Goal: Entertainment & Leisure: Consume media (video, audio)

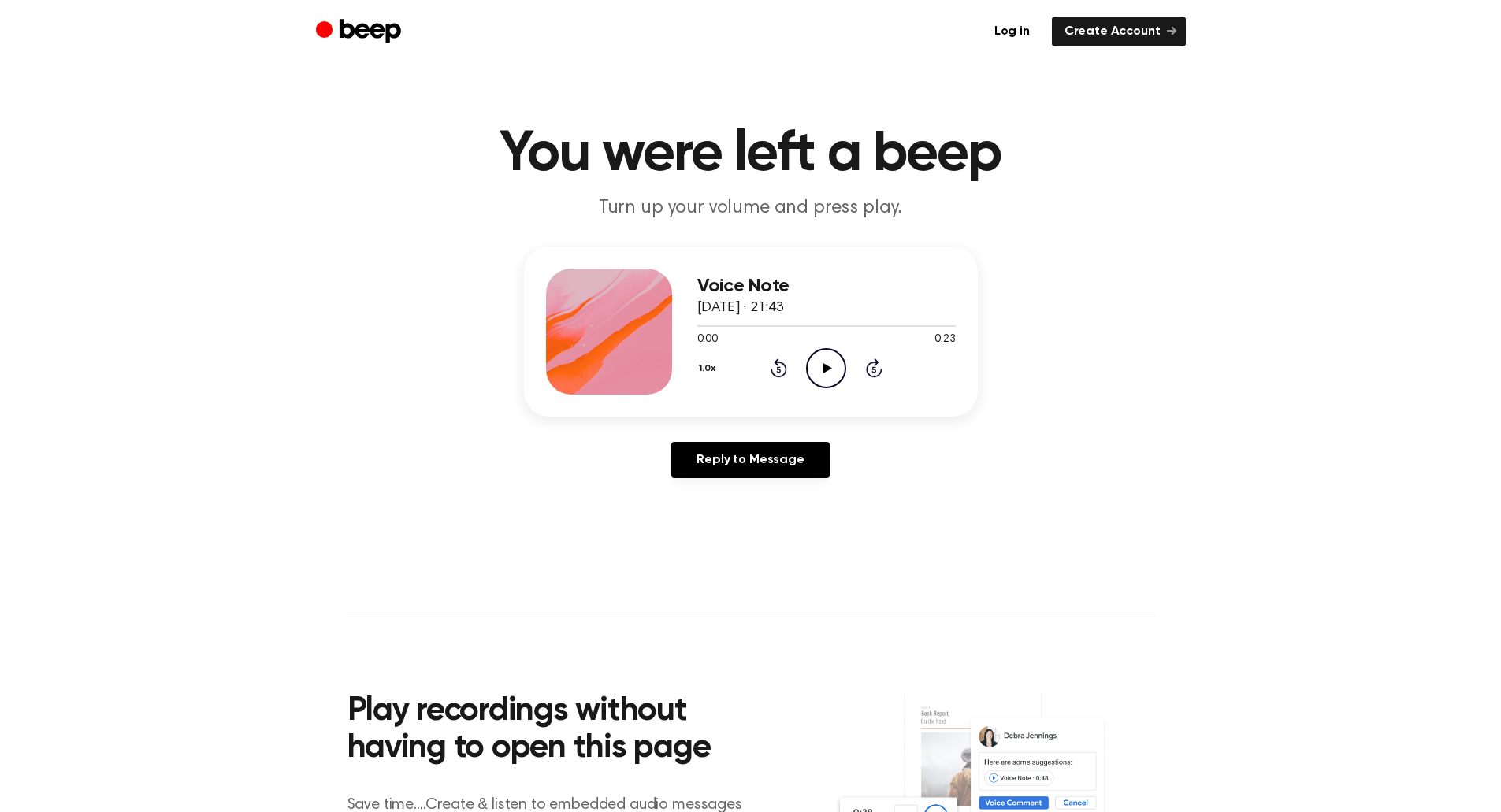
click at [820, 363] on icon "Play Audio" at bounding box center [826, 367] width 40 height 40
click at [830, 367] on icon at bounding box center [827, 367] width 8 height 10
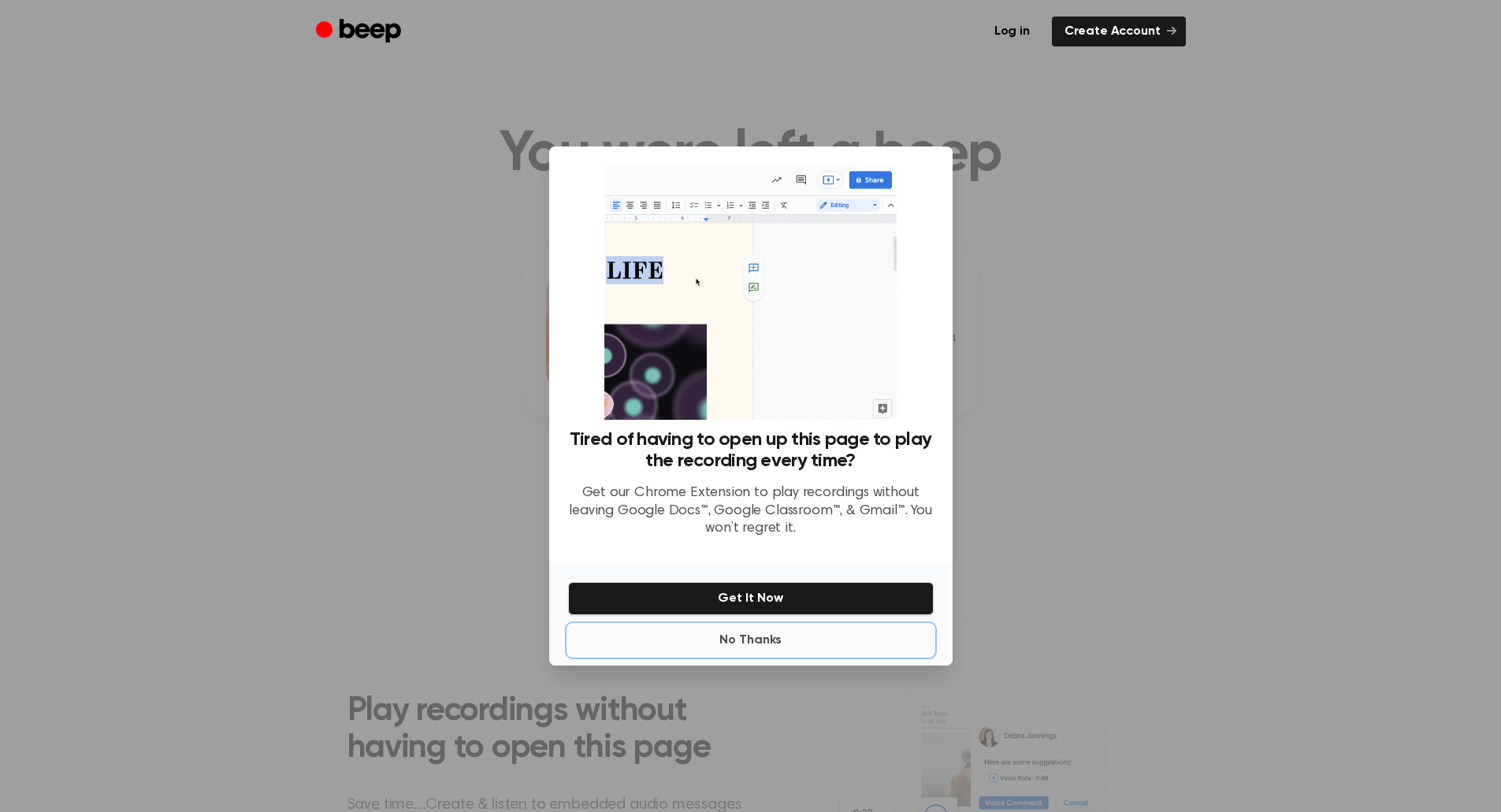
click at [728, 644] on button "No Thanks" at bounding box center [751, 640] width 366 height 32
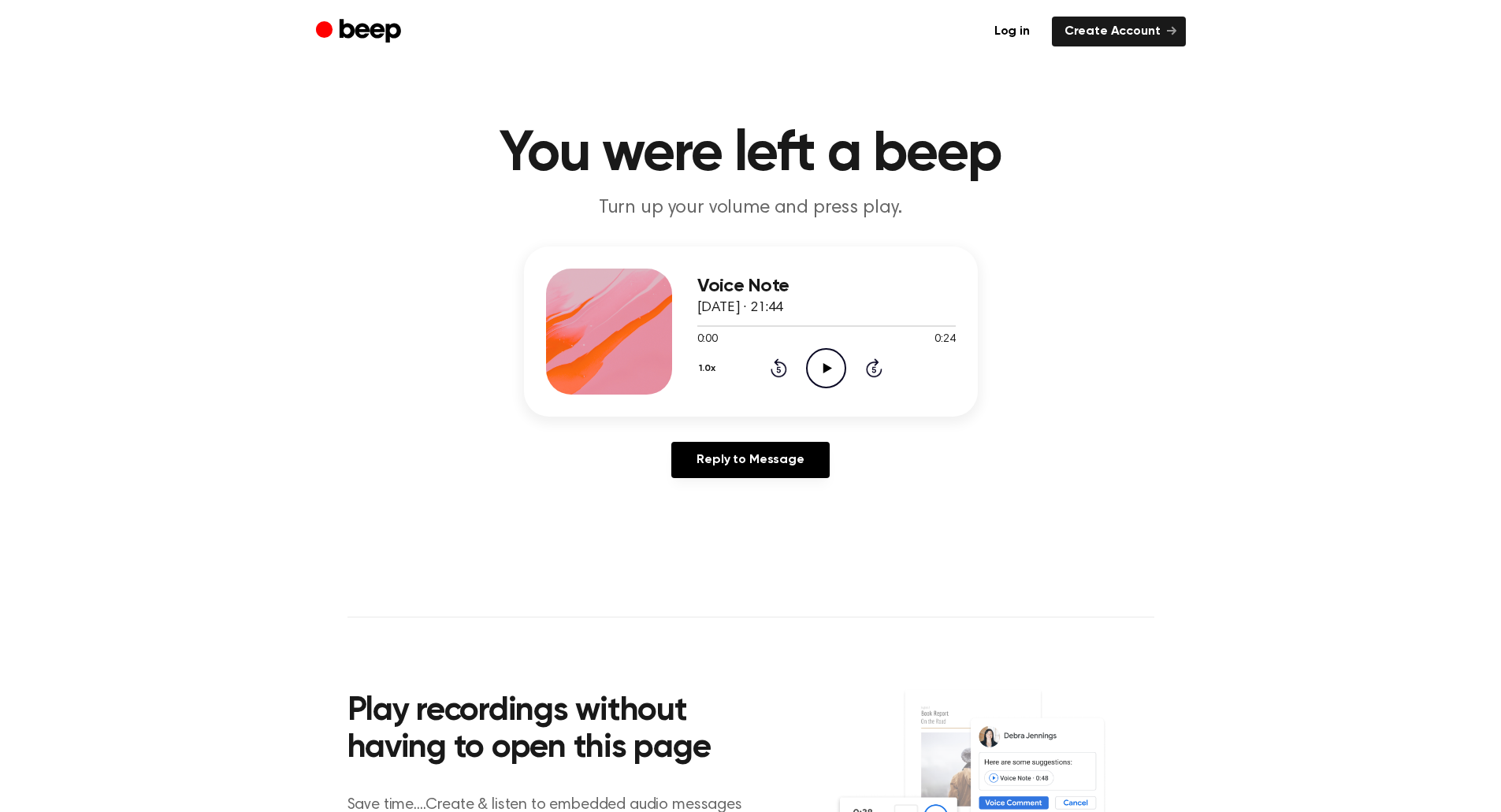
click at [822, 370] on icon "Play Audio" at bounding box center [826, 367] width 40 height 40
click at [822, 362] on icon "Play Audio" at bounding box center [826, 367] width 40 height 40
click at [833, 378] on icon "Play Audio" at bounding box center [826, 367] width 40 height 40
click at [826, 366] on icon at bounding box center [827, 367] width 8 height 10
click at [822, 378] on icon "Play Audio" at bounding box center [826, 367] width 40 height 40
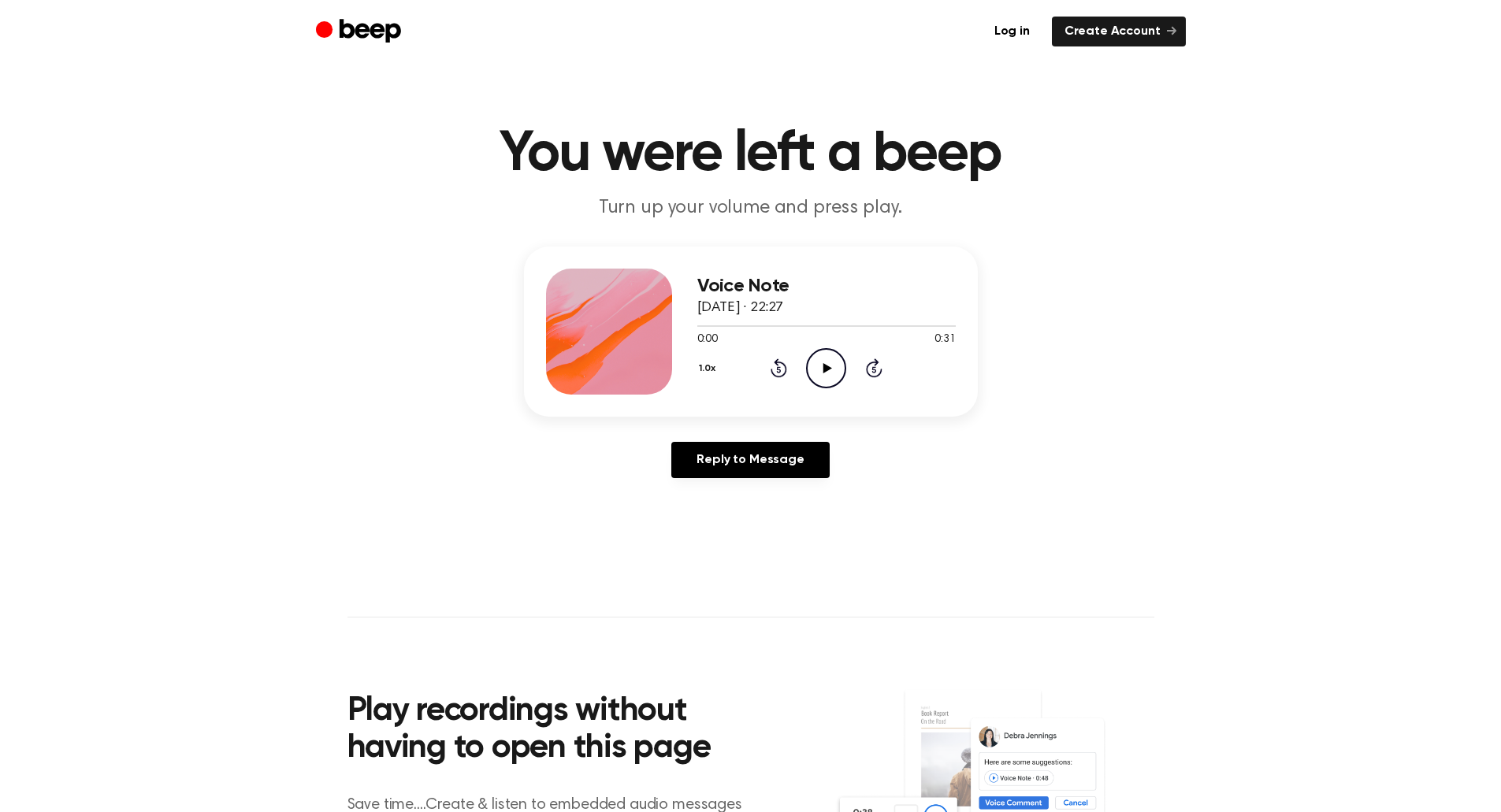
click at [820, 358] on icon "Play Audio" at bounding box center [826, 367] width 40 height 40
click at [817, 373] on icon "Play Audio" at bounding box center [826, 367] width 40 height 40
click at [819, 374] on icon "Play Audio" at bounding box center [826, 367] width 40 height 40
click at [822, 373] on icon "Play Audio" at bounding box center [826, 367] width 40 height 40
click at [822, 367] on icon "Play Audio" at bounding box center [826, 367] width 40 height 40
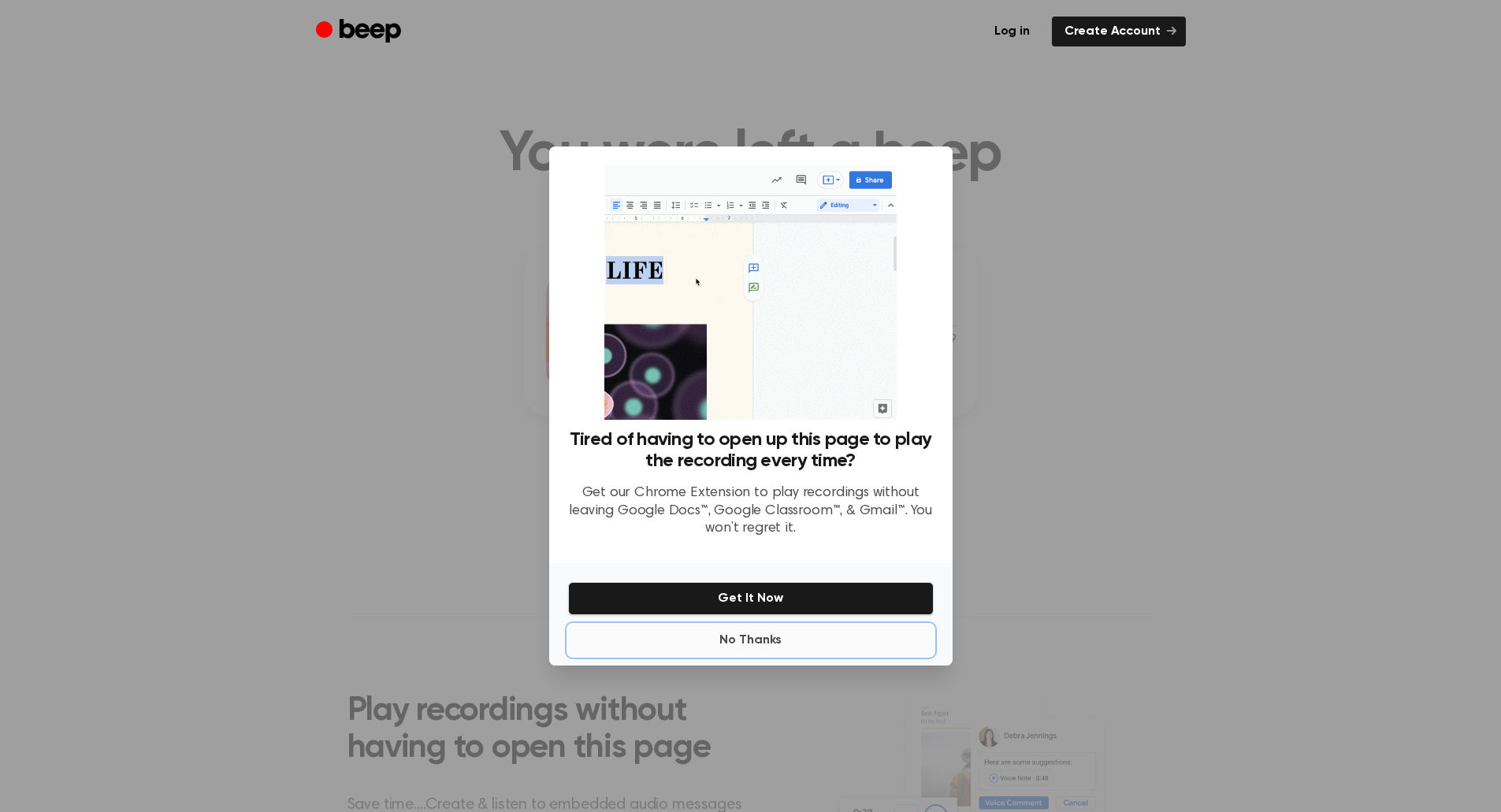
click at [758, 644] on button "No Thanks" at bounding box center [751, 640] width 366 height 32
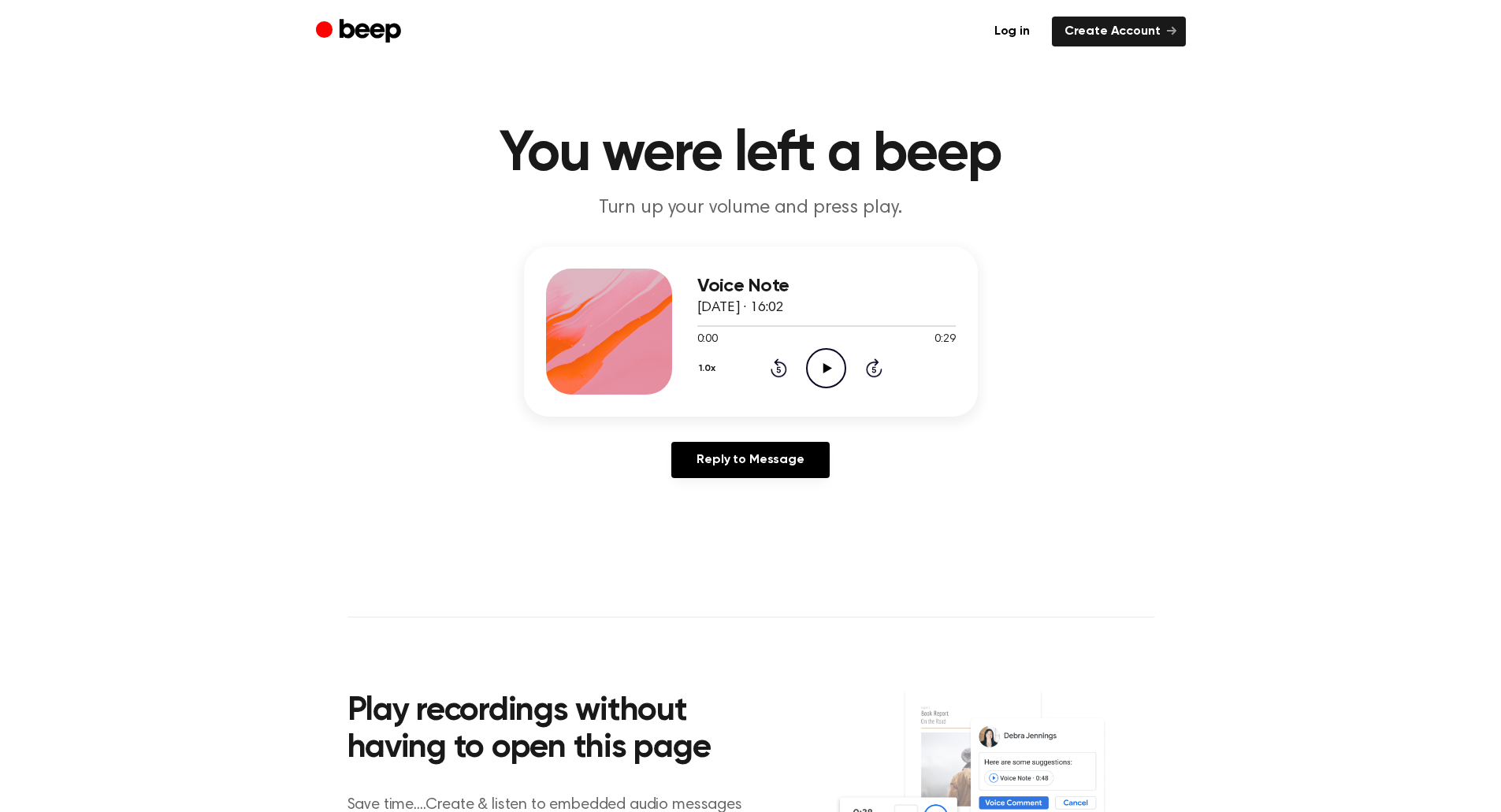
click at [826, 375] on icon "Play Audio" at bounding box center [826, 367] width 40 height 40
click at [835, 362] on icon "Play Audio" at bounding box center [826, 367] width 40 height 40
